Goal: Task Accomplishment & Management: Use online tool/utility

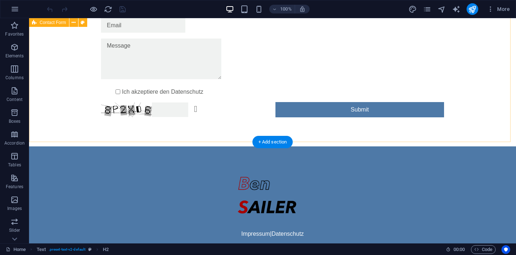
scroll to position [323, 0]
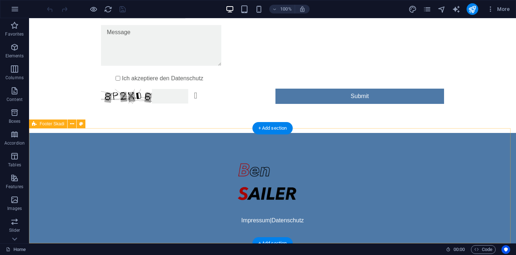
click at [118, 133] on div "Impressum | Datenschutz" at bounding box center [272, 190] width 487 height 115
click at [116, 136] on div "Impressum | Datenschutz" at bounding box center [272, 190] width 487 height 115
select select "rem"
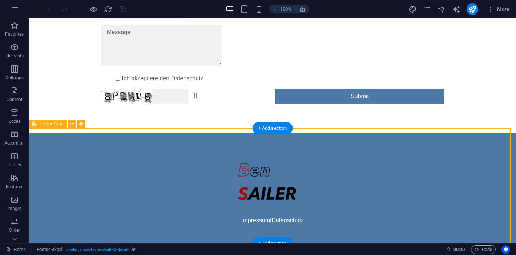
select select "rem"
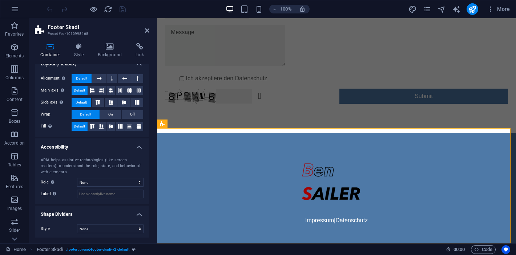
scroll to position [107, 0]
click at [76, 51] on h4 "Style" at bounding box center [81, 50] width 24 height 15
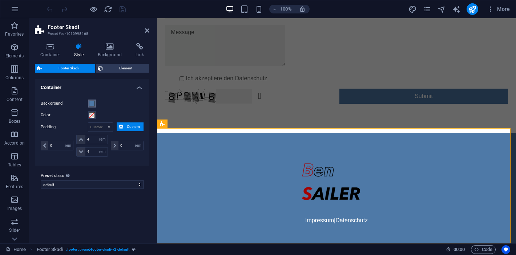
click at [89, 103] on span at bounding box center [92, 104] width 6 height 6
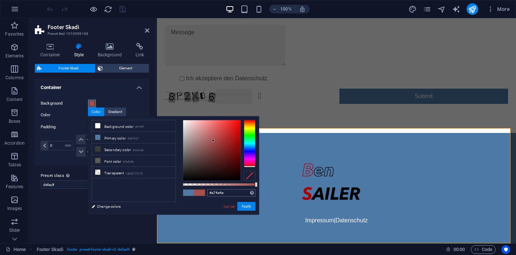
drag, startPoint x: 251, startPoint y: 147, endPoint x: 255, endPoint y: 191, distance: 44.9
click at [255, 191] on div "#a74e4e Supported formats #0852ed rgb(8, 82, 237) rgba(8, 82, 237, 90%) hsv(221…" at bounding box center [219, 218] width 80 height 204
drag, startPoint x: 213, startPoint y: 140, endPoint x: 249, endPoint y: 133, distance: 36.6
click at [249, 133] on div at bounding box center [219, 150] width 73 height 61
click at [248, 205] on button "Apply" at bounding box center [246, 206] width 18 height 9
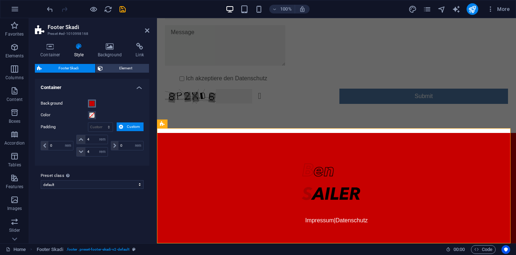
click at [93, 104] on span at bounding box center [92, 104] width 6 height 6
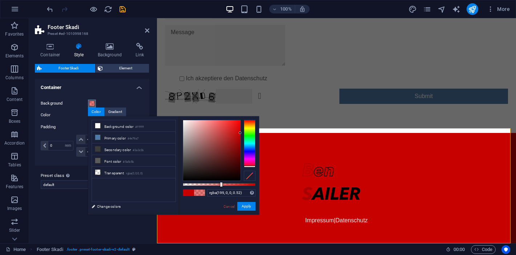
drag, startPoint x: 255, startPoint y: 183, endPoint x: 221, endPoint y: 183, distance: 34.5
click at [221, 183] on div at bounding box center [221, 184] width 3 height 5
click at [224, 184] on div at bounding box center [224, 184] width 3 height 5
click at [246, 206] on button "Apply" at bounding box center [246, 206] width 18 height 9
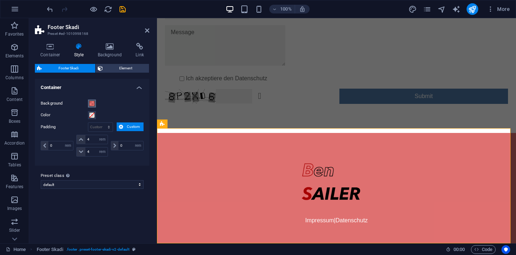
click at [92, 101] on span at bounding box center [92, 104] width 6 height 6
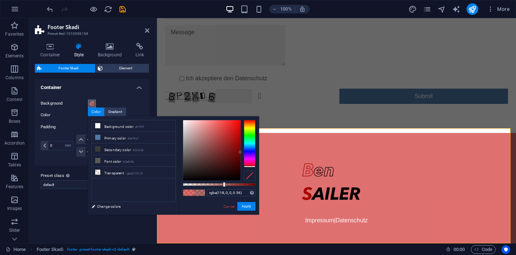
drag, startPoint x: 240, startPoint y: 132, endPoint x: 247, endPoint y: 152, distance: 21.3
click at [247, 152] on div at bounding box center [219, 150] width 73 height 61
click at [248, 205] on button "Apply" at bounding box center [246, 206] width 18 height 9
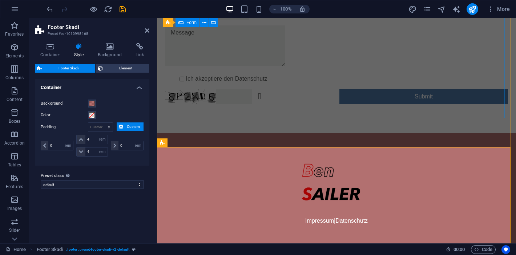
scroll to position [279, 0]
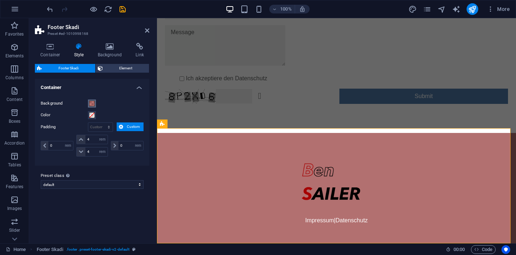
click at [91, 104] on span at bounding box center [92, 104] width 6 height 6
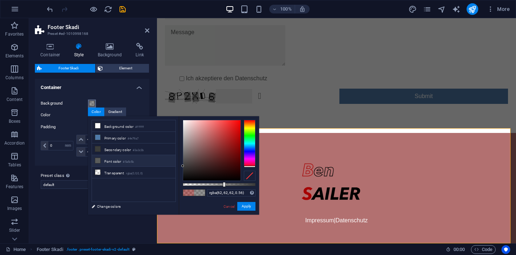
drag, startPoint x: 240, startPoint y: 151, endPoint x: 175, endPoint y: 165, distance: 66.6
click at [175, 165] on div "less Background color #ffffff Primary color #4e79a7 Secondary color #3a3c3b Fon…" at bounding box center [173, 165] width 171 height 99
drag, startPoint x: 224, startPoint y: 184, endPoint x: 277, endPoint y: 187, distance: 52.9
click at [277, 187] on body "[PERSON_NAME][DOMAIN_NAME] Home Favorites Elements Columns Content Boxes Accord…" at bounding box center [258, 127] width 516 height 255
type input "#494949"
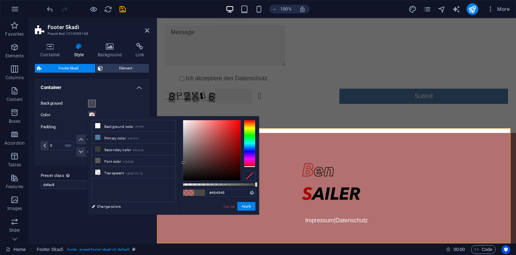
click at [183, 163] on div at bounding box center [211, 150] width 57 height 60
click at [248, 205] on button "Apply" at bounding box center [246, 206] width 18 height 9
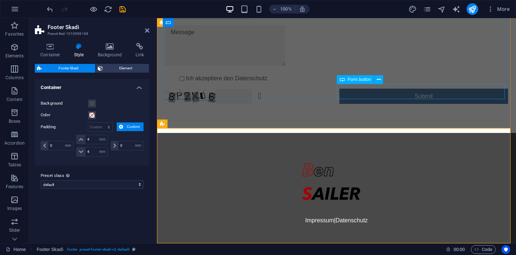
click at [353, 96] on div "Submit" at bounding box center [424, 96] width 169 height 15
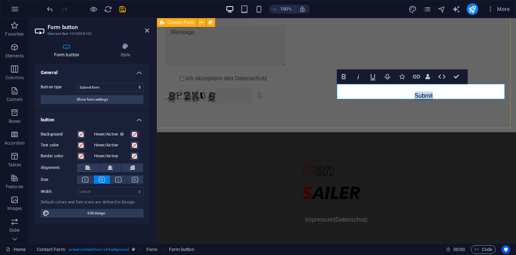
click at [272, 117] on div "Ich akzeptiere den Datenschutz Unreadable? Regenerate Submit" at bounding box center [336, 43] width 359 height 177
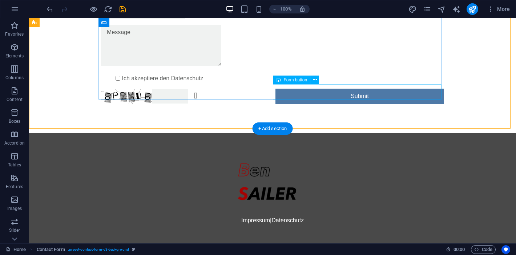
click at [323, 91] on div "Submit" at bounding box center [360, 96] width 169 height 15
click at [321, 91] on div "Submit" at bounding box center [360, 96] width 169 height 15
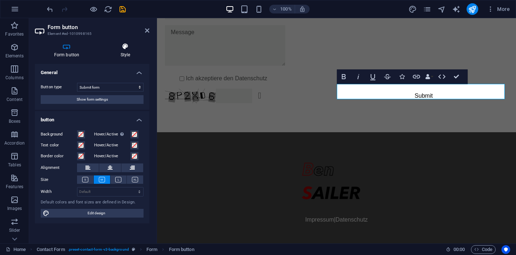
click at [124, 45] on icon at bounding box center [125, 46] width 48 height 7
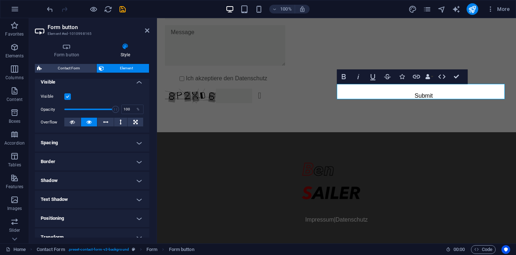
scroll to position [76, 0]
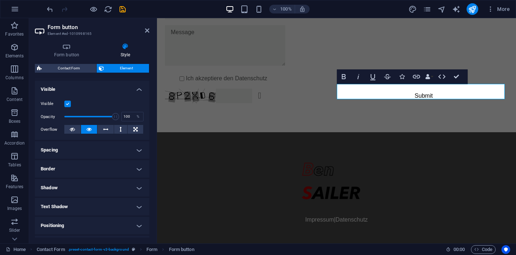
click at [93, 146] on h4 "Spacing" at bounding box center [92, 149] width 115 height 17
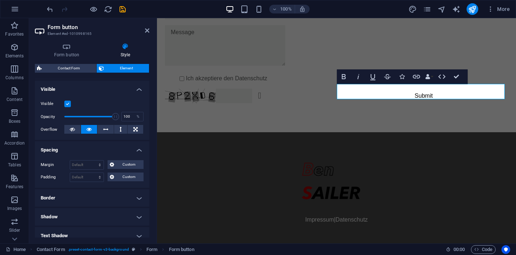
scroll to position [0, 0]
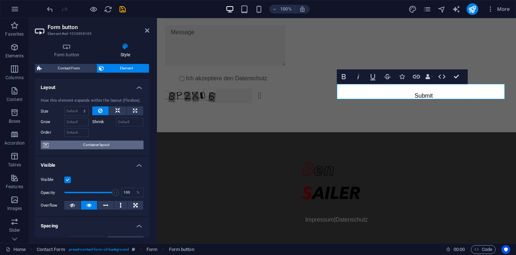
click at [73, 146] on span "Container layout" at bounding box center [96, 145] width 91 height 9
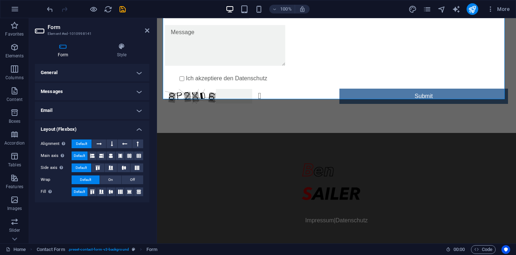
click at [96, 109] on h4 "Email" at bounding box center [92, 110] width 115 height 17
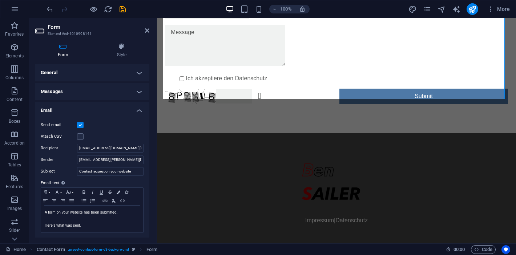
click at [96, 109] on h4 "Email" at bounding box center [92, 108] width 115 height 13
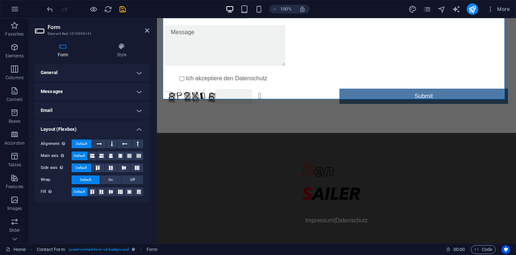
click at [96, 87] on h4 "Messages" at bounding box center [92, 91] width 115 height 17
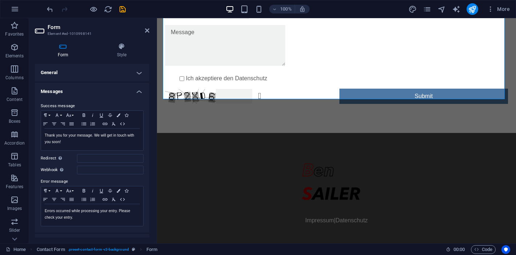
click at [96, 87] on h4 "Messages" at bounding box center [92, 89] width 115 height 13
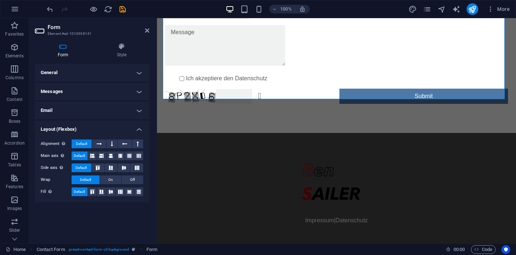
click at [97, 71] on h4 "General" at bounding box center [92, 72] width 115 height 17
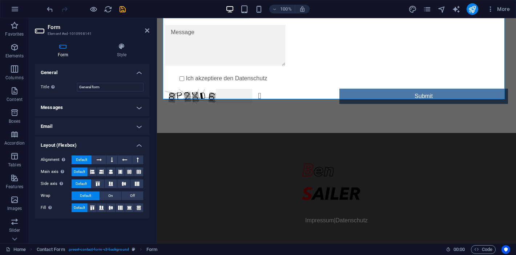
click at [97, 73] on h4 "General" at bounding box center [92, 70] width 115 height 13
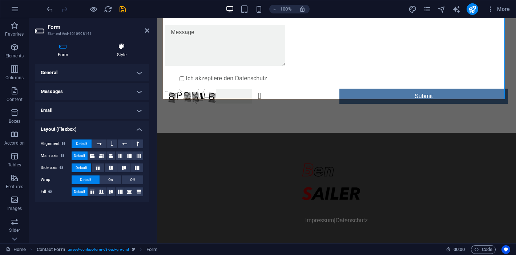
click at [121, 53] on h4 "Style" at bounding box center [121, 50] width 55 height 15
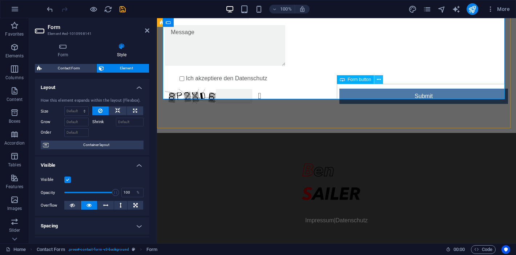
click at [379, 79] on icon at bounding box center [379, 80] width 4 height 8
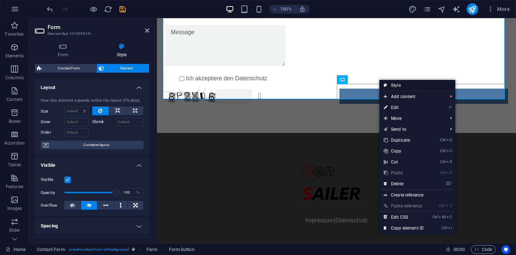
click at [396, 86] on link "Style" at bounding box center [418, 85] width 76 height 11
select select "rem"
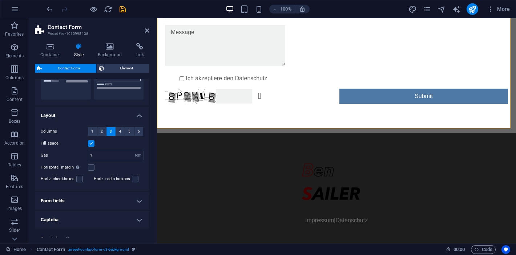
scroll to position [117, 0]
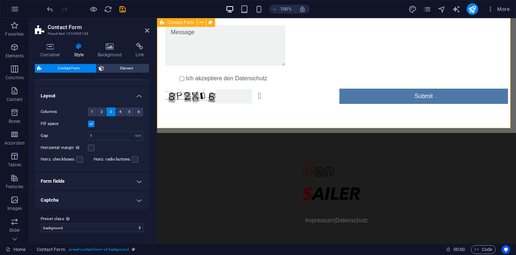
click at [261, 117] on div "Ich akzeptiere den Datenschutz Unreadable? Regenerate Submit" at bounding box center [336, 44] width 359 height 178
click at [147, 28] on icon at bounding box center [147, 31] width 4 height 6
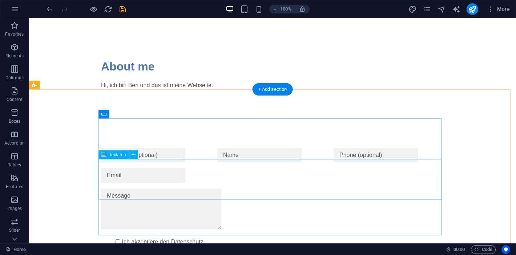
scroll to position [159, 0]
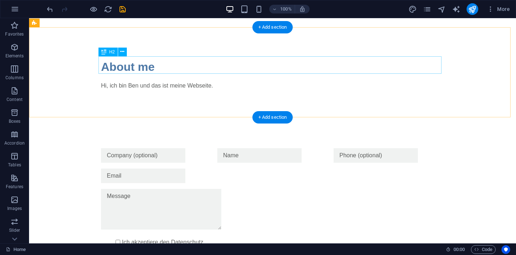
click at [131, 63] on div "About me" at bounding box center [272, 66] width 343 height 17
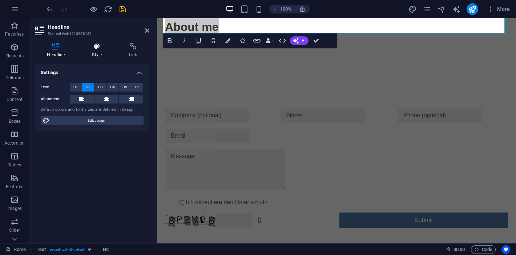
click at [98, 47] on icon at bounding box center [97, 46] width 34 height 7
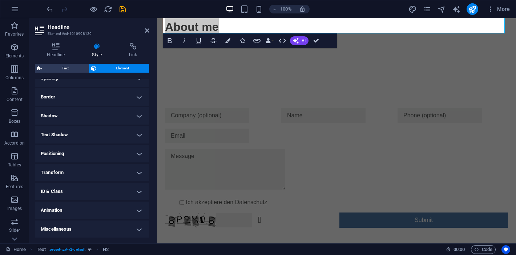
scroll to position [148, 0]
click at [112, 93] on h4 "Border" at bounding box center [92, 96] width 115 height 17
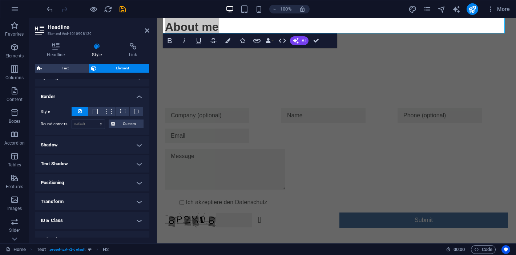
click at [116, 75] on div "Text Element Layout How this element expands within the layout (Flexbox). Size …" at bounding box center [92, 151] width 115 height 174
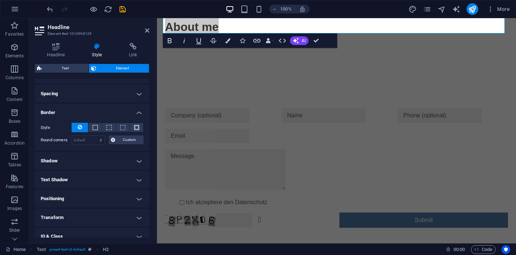
click at [112, 87] on h4 "Spacing" at bounding box center [92, 93] width 115 height 17
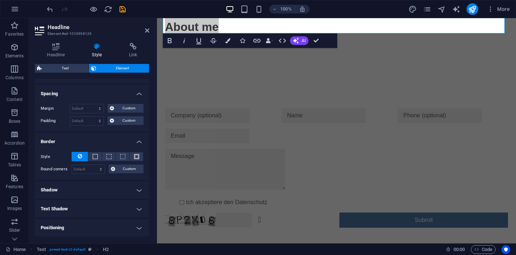
scroll to position [207, 0]
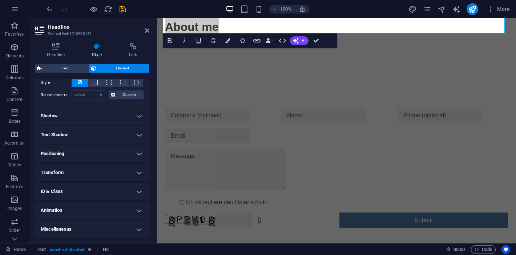
click at [83, 222] on h4 "Miscellaneous" at bounding box center [92, 229] width 115 height 17
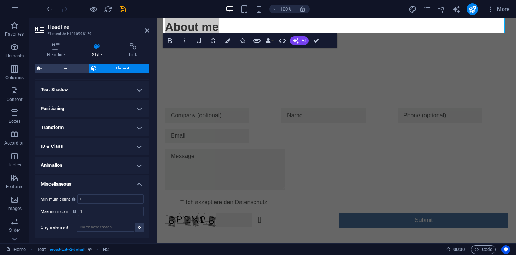
click at [84, 165] on h4 "Animation" at bounding box center [92, 165] width 115 height 17
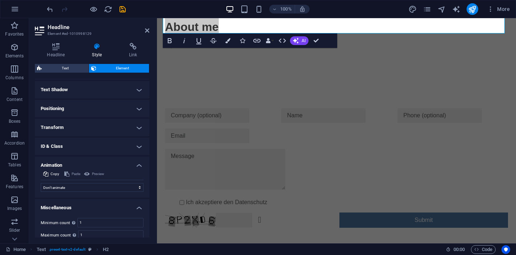
click at [89, 140] on h4 "ID & Class" at bounding box center [92, 146] width 115 height 17
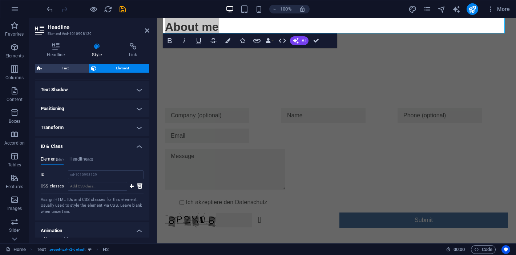
click at [91, 128] on h4 "Transform" at bounding box center [92, 127] width 115 height 17
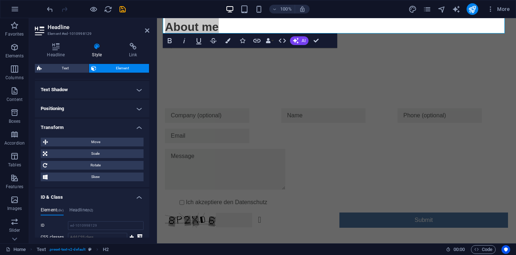
click at [95, 106] on h4 "Positioning" at bounding box center [92, 108] width 115 height 17
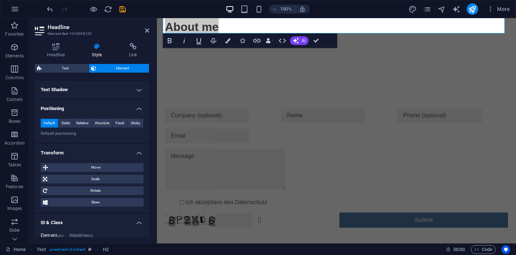
click at [100, 84] on h4 "Text Shadow" at bounding box center [92, 89] width 115 height 17
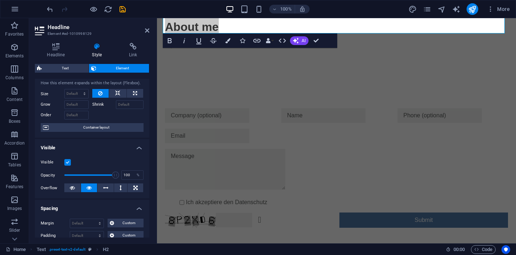
scroll to position [0, 0]
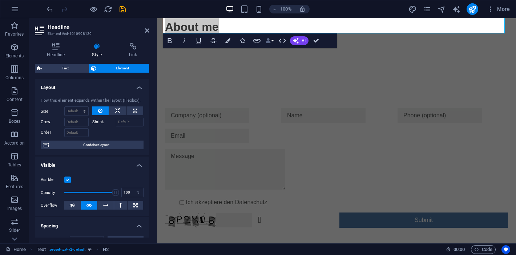
click at [269, 40] on icon "button" at bounding box center [268, 40] width 5 height 5
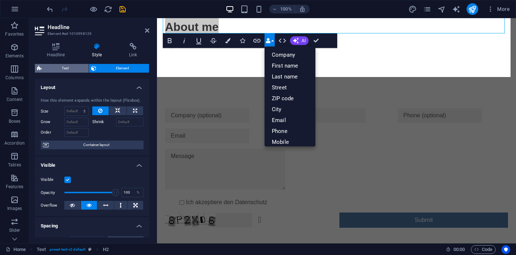
click at [76, 68] on span "Text" at bounding box center [65, 68] width 43 height 9
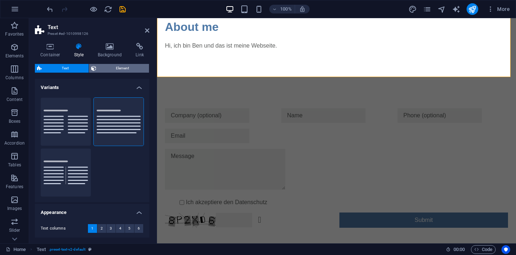
click at [114, 69] on span "Element" at bounding box center [123, 68] width 49 height 9
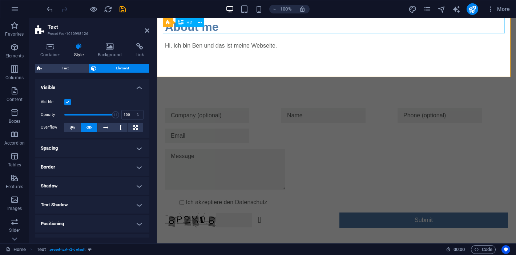
click at [187, 22] on span "H2" at bounding box center [189, 22] width 5 height 4
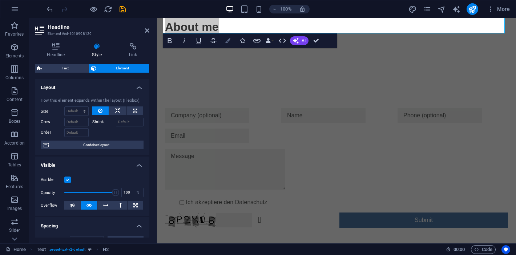
click at [225, 43] on icon "button" at bounding box center [227, 40] width 5 height 5
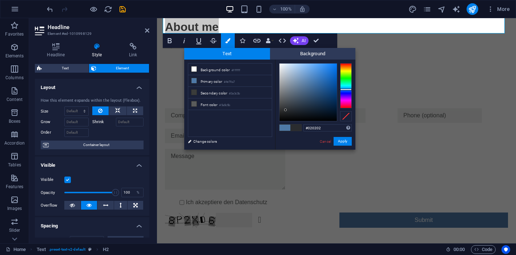
type input "#000000"
drag, startPoint x: 308, startPoint y: 83, endPoint x: 268, endPoint y: 131, distance: 62.2
click at [268, 131] on div "less Background color #ffffff Primary color #4e79a7 Secondary color #3a3c3b Fon…" at bounding box center [269, 105] width 171 height 90
click at [343, 142] on button "Apply" at bounding box center [343, 141] width 18 height 9
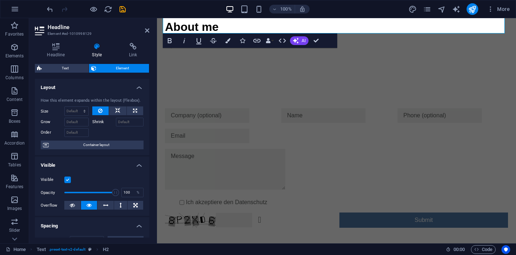
click at [247, 59] on div "Text H2 Text Contact Form Image Form Checkbox Captcha Footer Skadi Logo Spacer …" at bounding box center [336, 130] width 359 height 225
click at [247, 59] on div "About me Hi, ich bin Ben und das ist meine Webseite." at bounding box center [336, 34] width 359 height 90
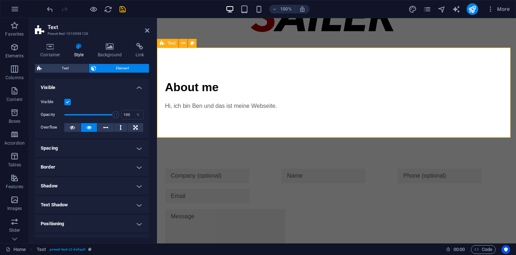
scroll to position [87, 0]
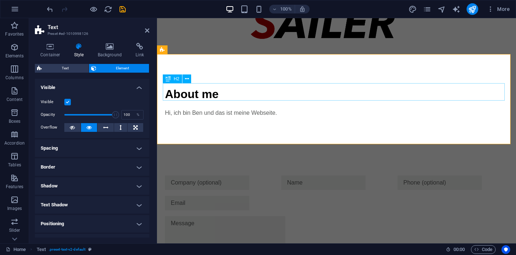
click at [191, 91] on div "About me" at bounding box center [336, 93] width 343 height 17
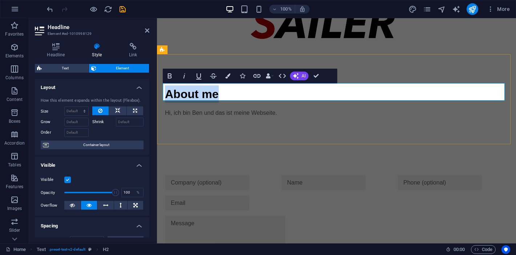
click at [236, 94] on h2 "About me" at bounding box center [336, 93] width 343 height 17
click at [199, 135] on div "About me Hi, ich bin Ben und das ist meine Webseite." at bounding box center [336, 101] width 359 height 90
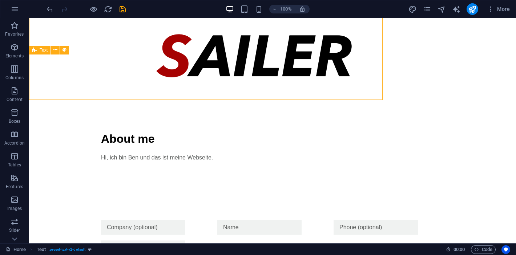
scroll to position [132, 0]
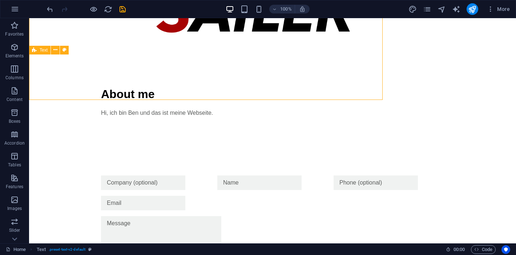
click at [199, 135] on div "About me Hi, ich bin Ben und das ist meine Webseite." at bounding box center [272, 101] width 487 height 90
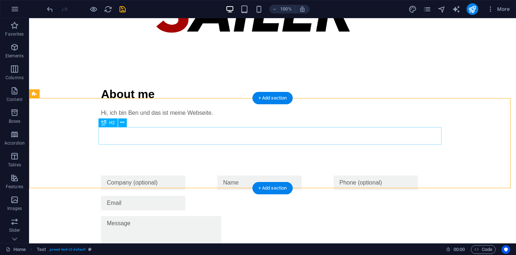
scroll to position [0, 0]
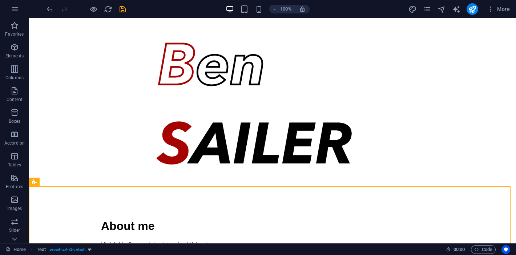
click at [128, 12] on div "100% More" at bounding box center [279, 9] width 468 height 12
click at [124, 7] on icon "save" at bounding box center [123, 9] width 8 height 8
checkbox input "false"
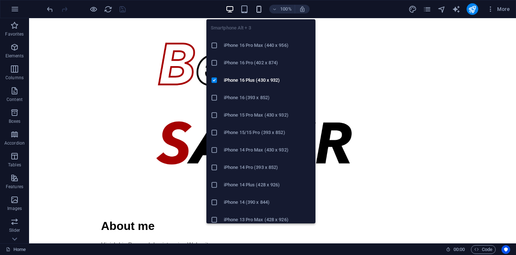
click at [259, 7] on icon "button" at bounding box center [259, 9] width 8 height 8
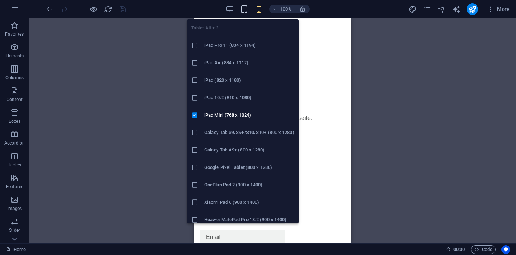
click at [242, 7] on icon "button" at bounding box center [244, 9] width 8 height 8
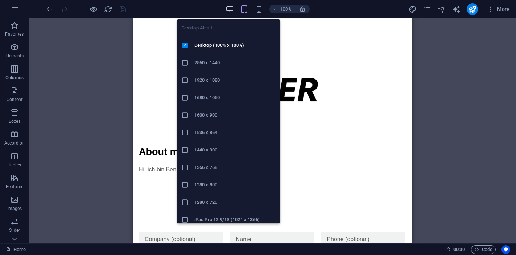
click at [230, 8] on icon "button" at bounding box center [230, 9] width 8 height 8
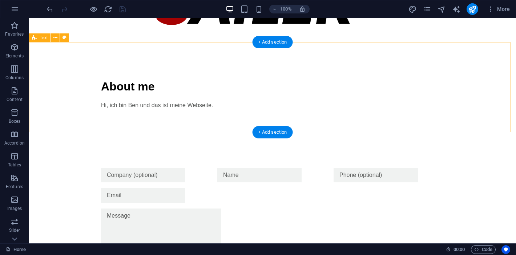
scroll to position [139, 0]
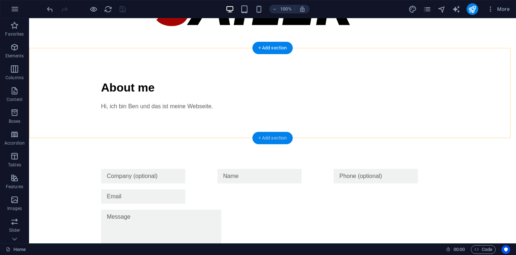
drag, startPoint x: 277, startPoint y: 137, endPoint x: 59, endPoint y: 57, distance: 233.3
click at [277, 137] on div "+ Add section" at bounding box center [273, 138] width 40 height 12
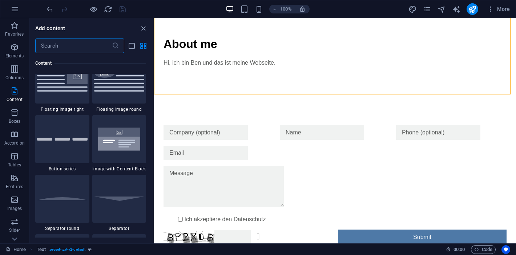
scroll to position [1648, 0]
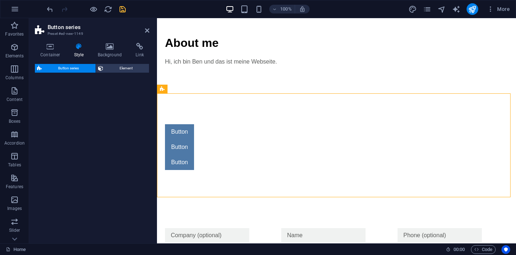
select select "rem"
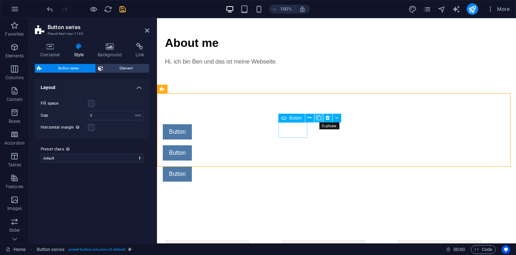
click at [320, 119] on icon at bounding box center [318, 118] width 5 height 8
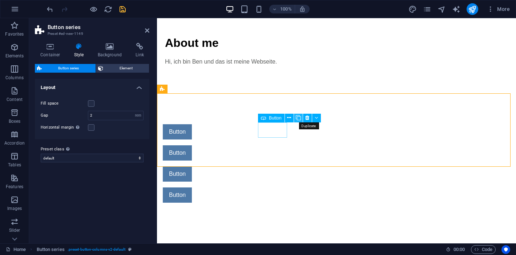
click at [299, 118] on icon at bounding box center [298, 118] width 5 height 8
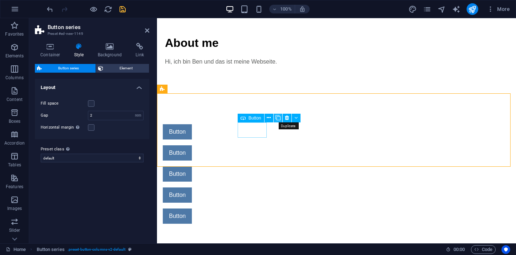
click at [279, 116] on icon at bounding box center [278, 118] width 5 height 8
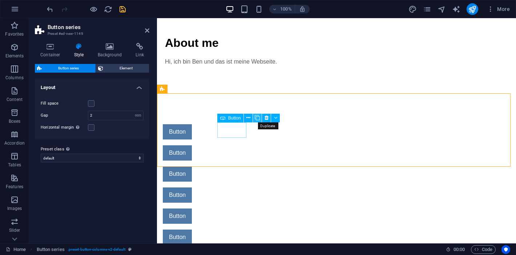
click at [256, 117] on icon at bounding box center [257, 118] width 5 height 8
click at [256, 117] on icon at bounding box center [255, 118] width 3 height 8
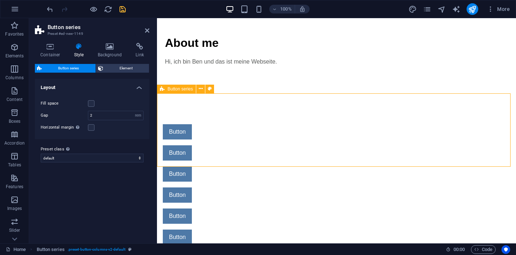
click at [261, 148] on div "Button Button Button Button Button Button Button" at bounding box center [336, 195] width 359 height 200
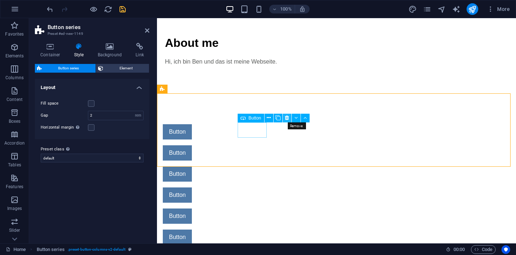
click at [288, 117] on icon at bounding box center [287, 118] width 4 height 8
click at [307, 118] on icon at bounding box center [307, 118] width 4 height 8
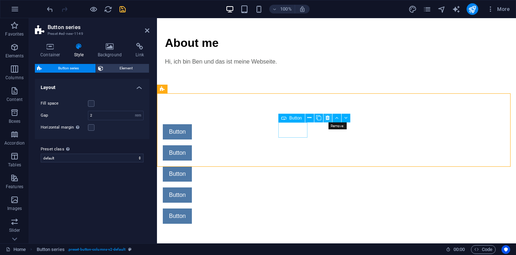
click at [328, 118] on icon at bounding box center [328, 118] width 4 height 8
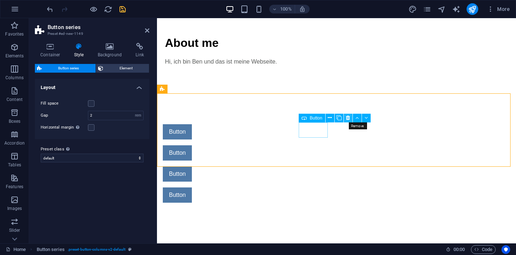
click at [348, 117] on icon at bounding box center [348, 118] width 4 height 8
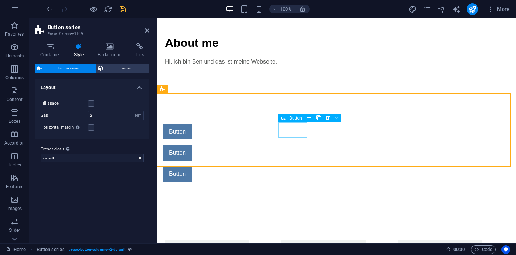
click at [294, 129] on div "Button" at bounding box center [334, 131] width 343 height 15
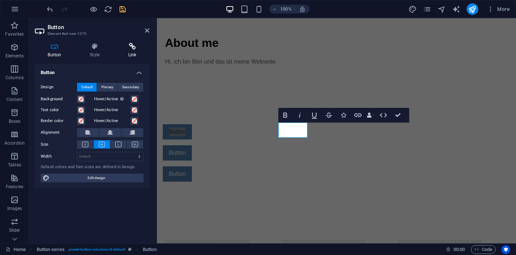
click at [120, 49] on icon at bounding box center [132, 46] width 34 height 7
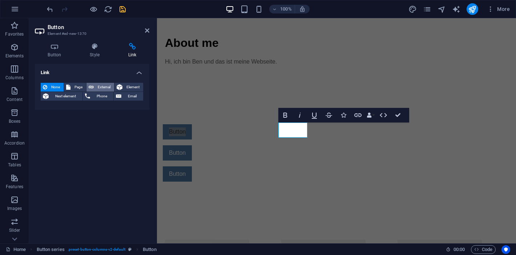
click at [96, 85] on span "External" at bounding box center [104, 87] width 16 height 9
select select "blank"
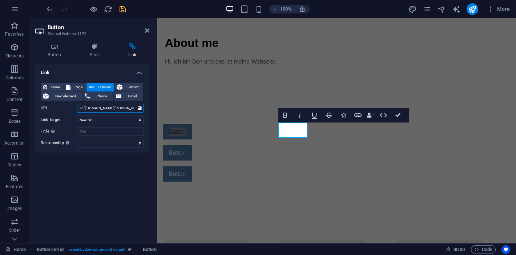
scroll to position [0, 4]
type input "[URL][DOMAIN_NAME][PERSON_NAME]"
click at [101, 129] on input "Title Additional link description, should not be the same as the link text. The…" at bounding box center [110, 131] width 67 height 9
type input "N"
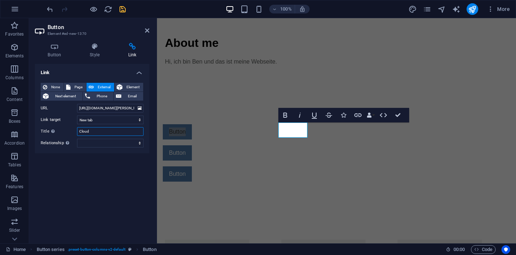
type input "Cloud"
click at [99, 169] on div "Link None Page External Element Next element Phone Email Page Home Legal Notice…" at bounding box center [92, 151] width 115 height 174
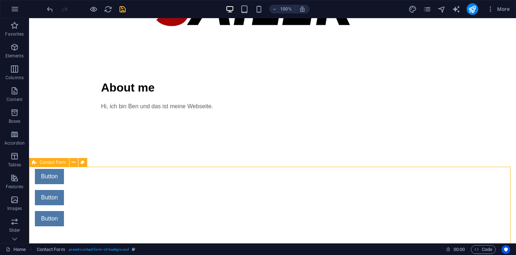
scroll to position [183, 0]
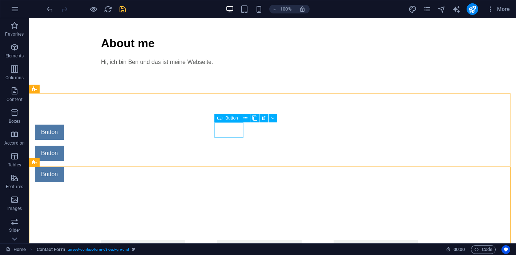
click at [231, 119] on span "Button" at bounding box center [231, 118] width 13 height 4
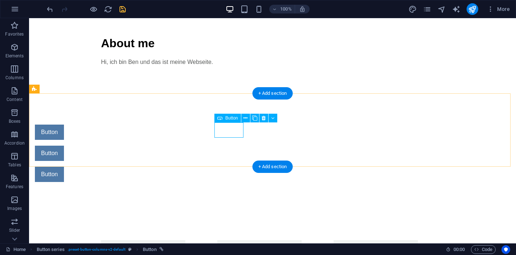
click at [228, 129] on div "Button" at bounding box center [206, 132] width 343 height 15
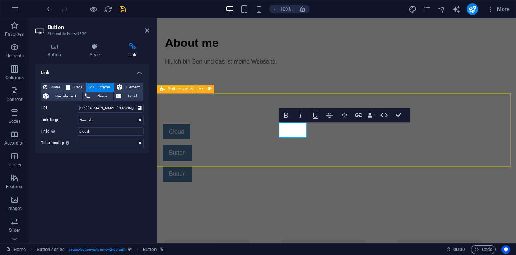
click at [289, 151] on div "Cloud Button Button" at bounding box center [336, 153] width 359 height 116
select select "rem"
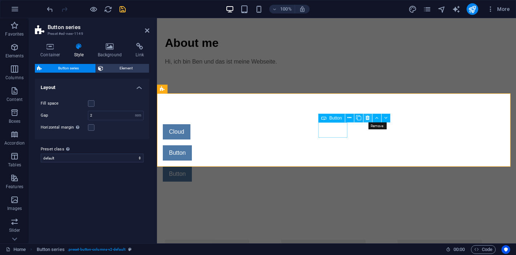
click at [369, 117] on icon at bounding box center [368, 118] width 4 height 8
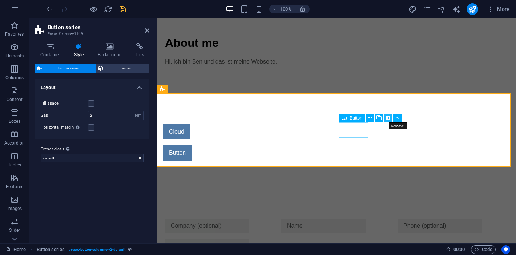
click at [387, 118] on icon at bounding box center [388, 118] width 4 height 8
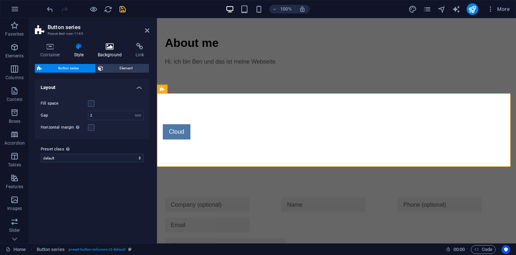
click at [112, 48] on icon at bounding box center [109, 46] width 35 height 7
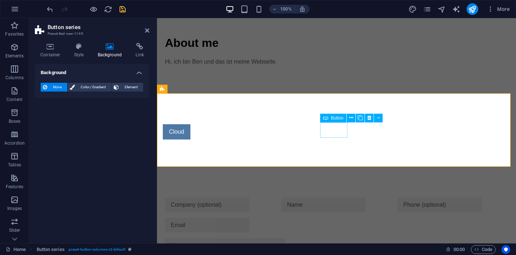
click at [331, 128] on div "Cloud" at bounding box center [334, 131] width 343 height 15
click at [337, 119] on span "Button" at bounding box center [337, 118] width 13 height 4
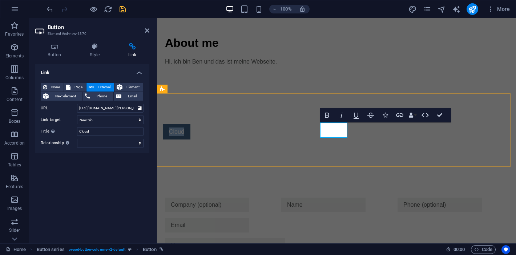
click at [191, 134] on link "Cloud" at bounding box center [177, 131] width 28 height 15
click at [93, 49] on icon at bounding box center [95, 46] width 36 height 7
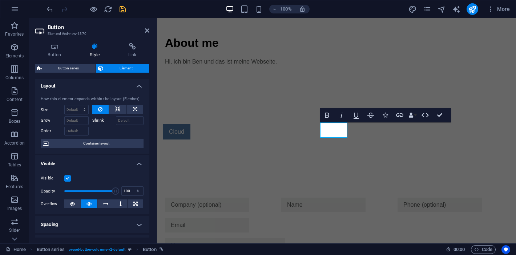
scroll to position [0, 0]
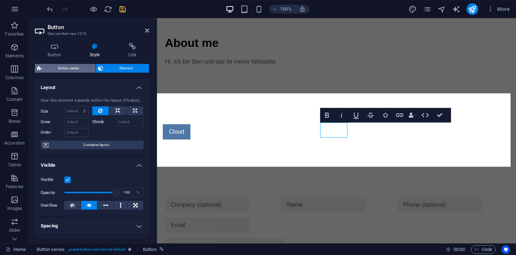
click at [60, 66] on span "Button series" at bounding box center [68, 68] width 49 height 9
select select "rem"
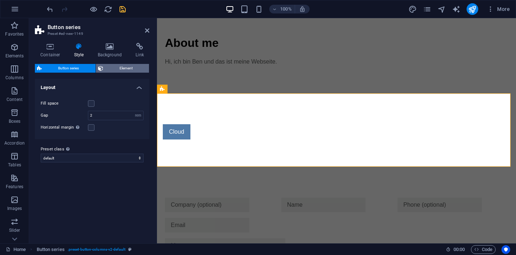
click at [128, 67] on span "Element" at bounding box center [126, 68] width 42 height 9
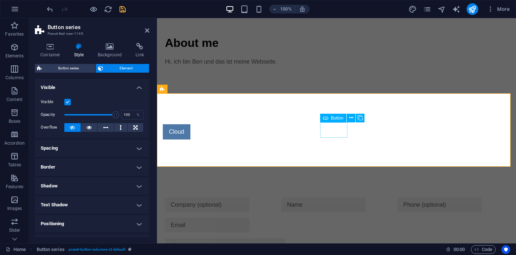
click at [338, 134] on div "Cloud" at bounding box center [334, 131] width 343 height 15
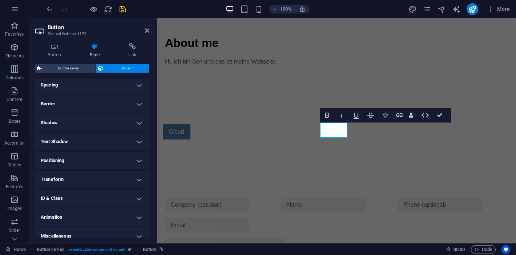
scroll to position [148, 0]
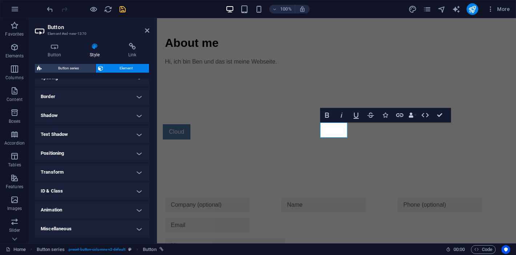
click at [60, 107] on h4 "Shadow" at bounding box center [92, 115] width 115 height 17
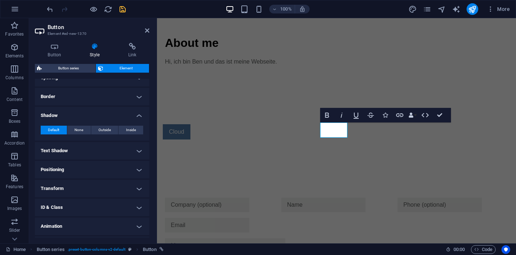
click at [61, 94] on h4 "Border" at bounding box center [92, 96] width 115 height 17
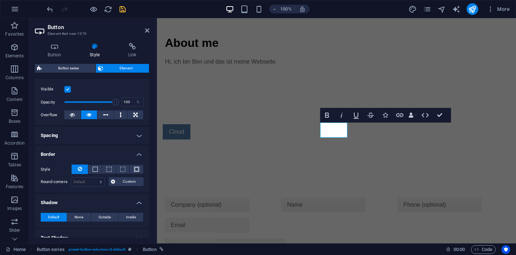
scroll to position [0, 0]
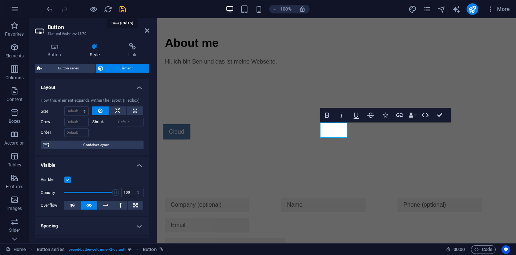
click at [122, 5] on icon "save" at bounding box center [123, 9] width 8 height 8
checkbox input "false"
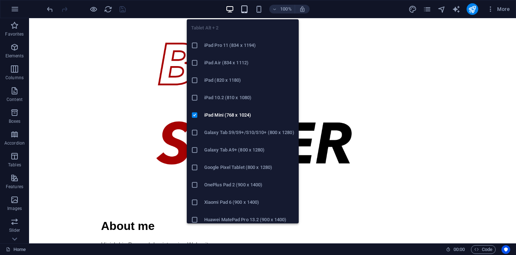
click at [244, 10] on icon "button" at bounding box center [244, 9] width 8 height 8
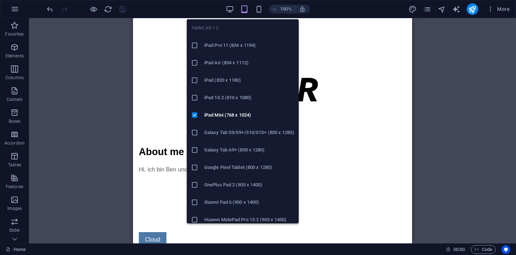
click at [224, 45] on h6 "iPad Pro 11 (834 x 1194)" at bounding box center [249, 45] width 90 height 9
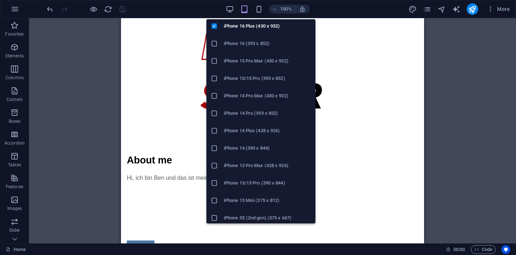
scroll to position [55, 0]
click at [251, 163] on h6 "iPhone 13 Pro Max (428 x 926)" at bounding box center [267, 165] width 87 height 9
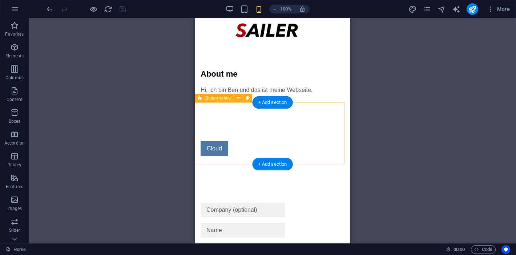
scroll to position [0, 0]
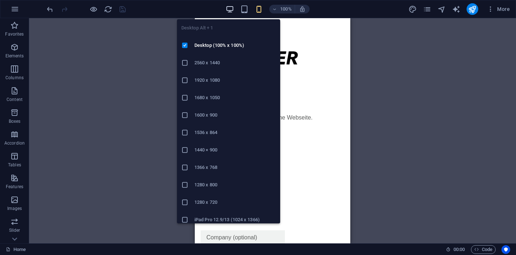
click at [228, 7] on icon "button" at bounding box center [230, 9] width 8 height 8
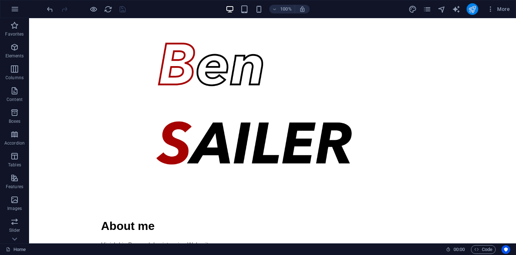
click at [471, 4] on button "publish" at bounding box center [473, 9] width 12 height 12
